Goal: Task Accomplishment & Management: Manage account settings

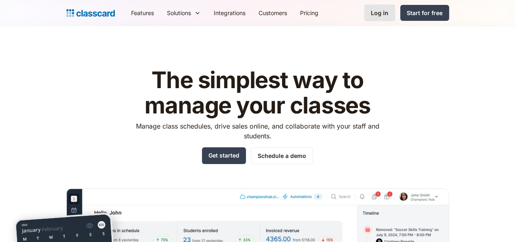
click at [396, 21] on link "Log in" at bounding box center [379, 12] width 31 height 17
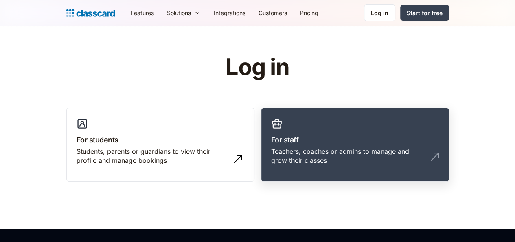
click at [370, 141] on h3 "For staff" at bounding box center [355, 139] width 168 height 11
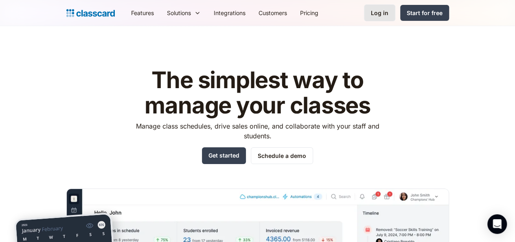
click at [396, 18] on link "Log in" at bounding box center [379, 12] width 31 height 17
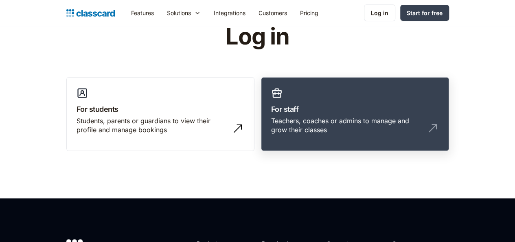
scroll to position [41, 0]
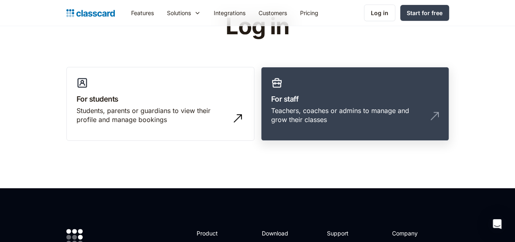
click at [319, 102] on h3 "For staff" at bounding box center [355, 98] width 168 height 11
